Goal: Communication & Community: Ask a question

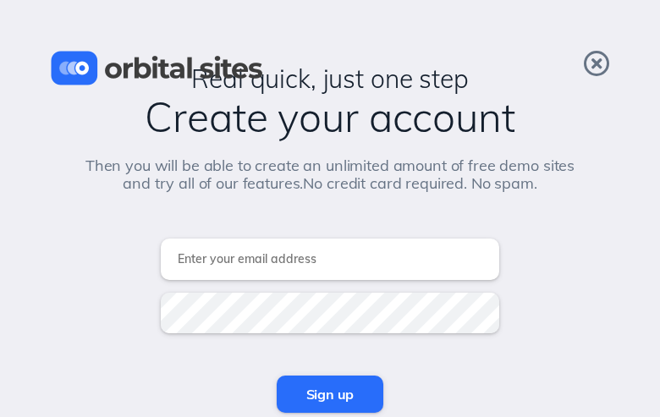
type input "ntVoTUuVYTvo"
type input "[EMAIL_ADDRESS][DOMAIN_NAME]"
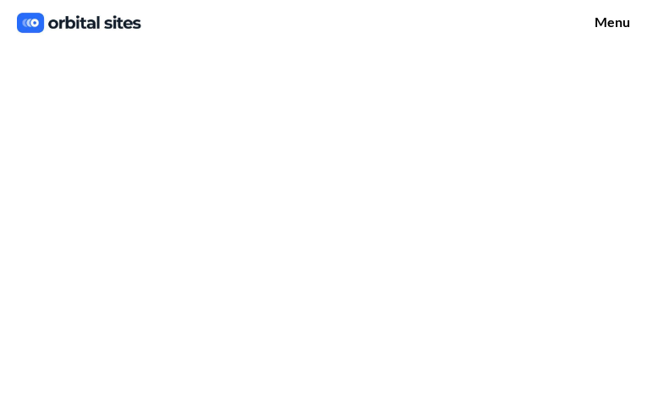
type input "bLKazGrJmF"
type input "[EMAIL_ADDRESS][DOMAIN_NAME]"
type input "3500157909"
type input "cXhxJeEmOmgqSvUz"
